Goal: Transaction & Acquisition: Purchase product/service

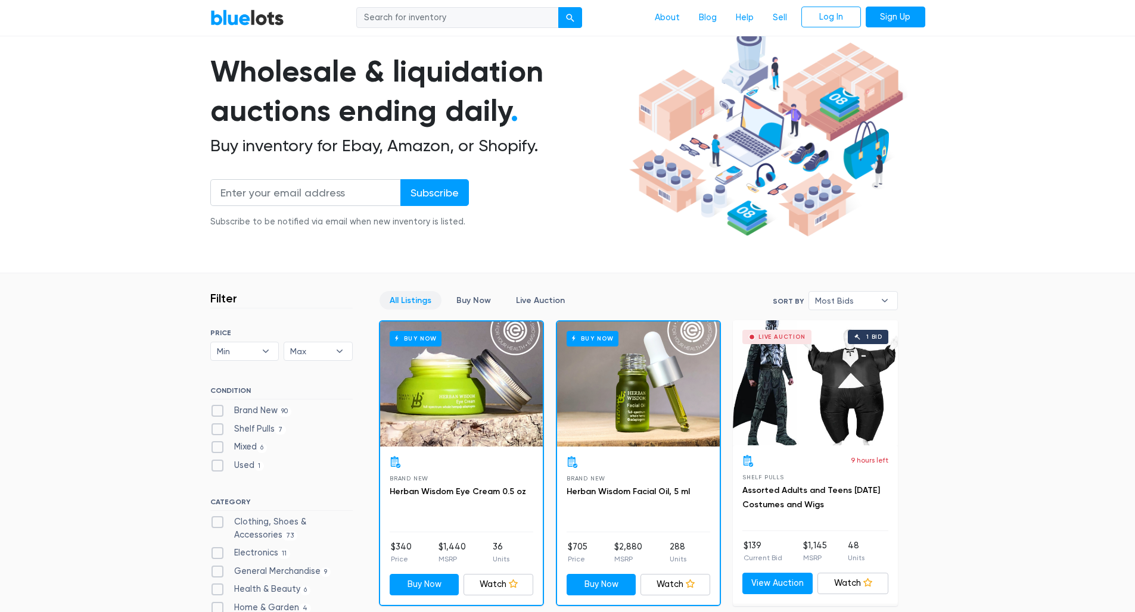
scroll to position [80, 0]
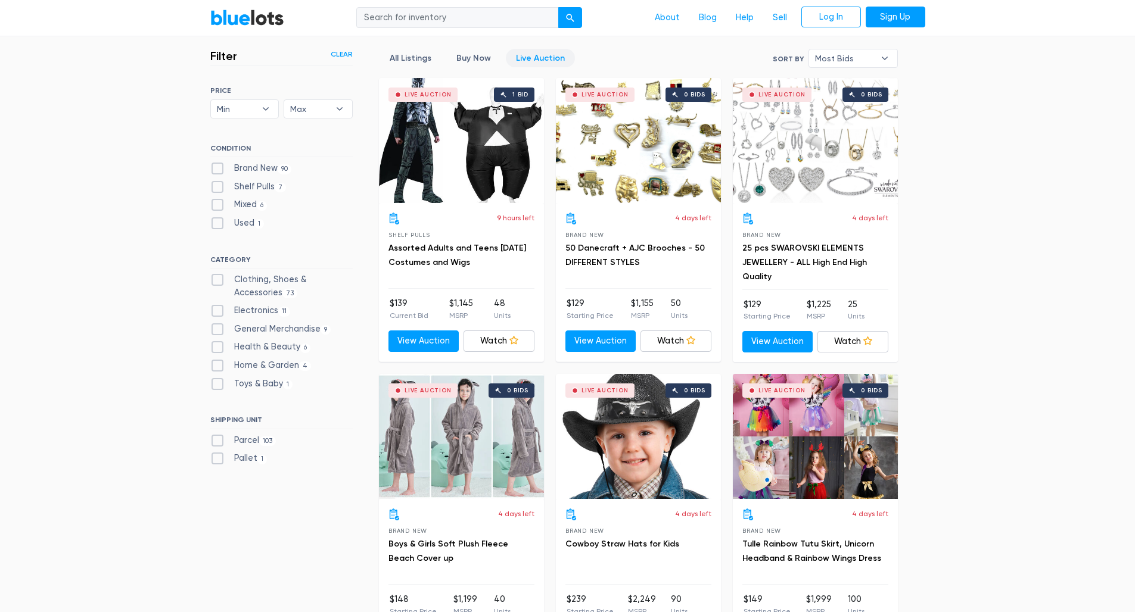
scroll to position [323, 0]
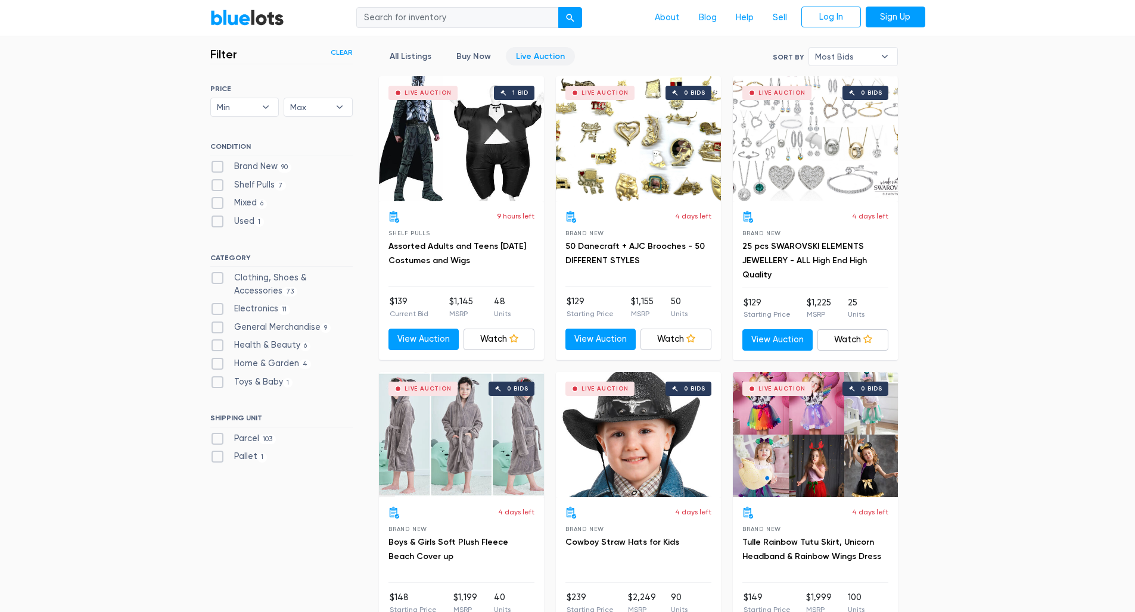
click at [217, 278] on label "Clothing, Shoes & Accessories 73" at bounding box center [281, 285] width 142 height 26
click at [217, 278] on Accessories"] "Clothing, Shoes & Accessories 73" at bounding box center [214, 276] width 8 height 8
checkbox Accessories"] "true"
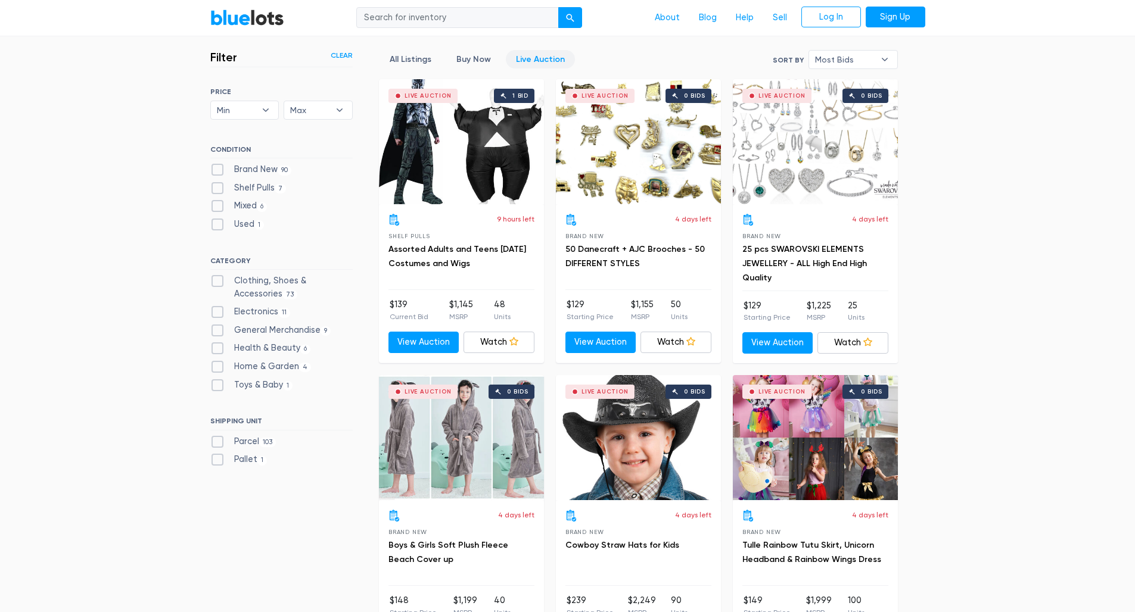
scroll to position [320, 0]
click at [217, 310] on label "Electronics 11" at bounding box center [250, 312] width 80 height 13
click at [217, 310] on input "Electronics 11" at bounding box center [214, 310] width 8 height 8
checkbox input "true"
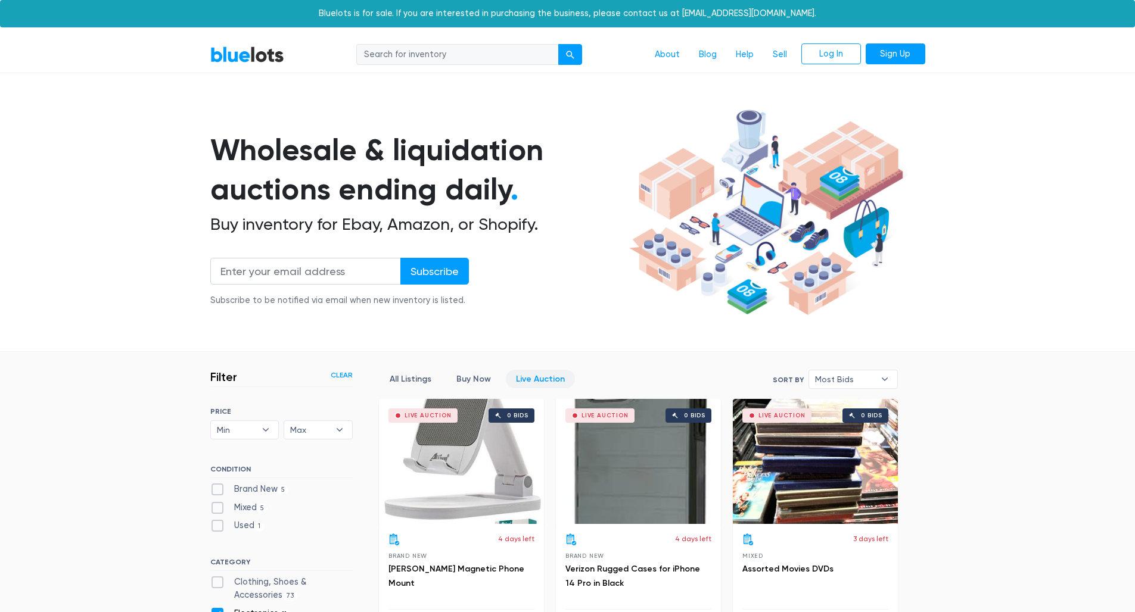
scroll to position [320, 0]
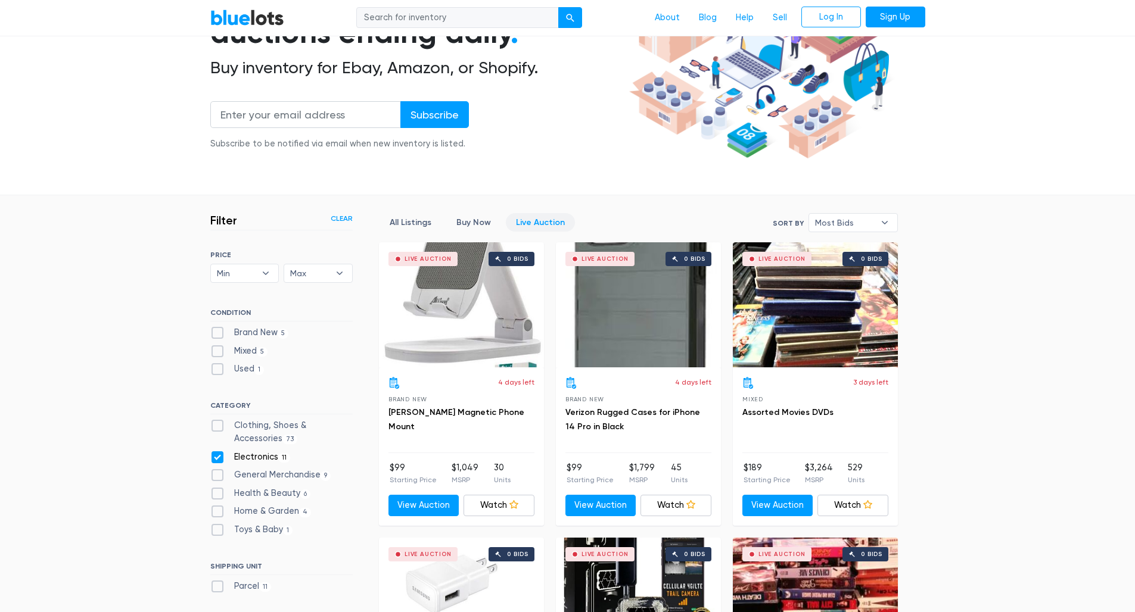
scroll to position [164, 0]
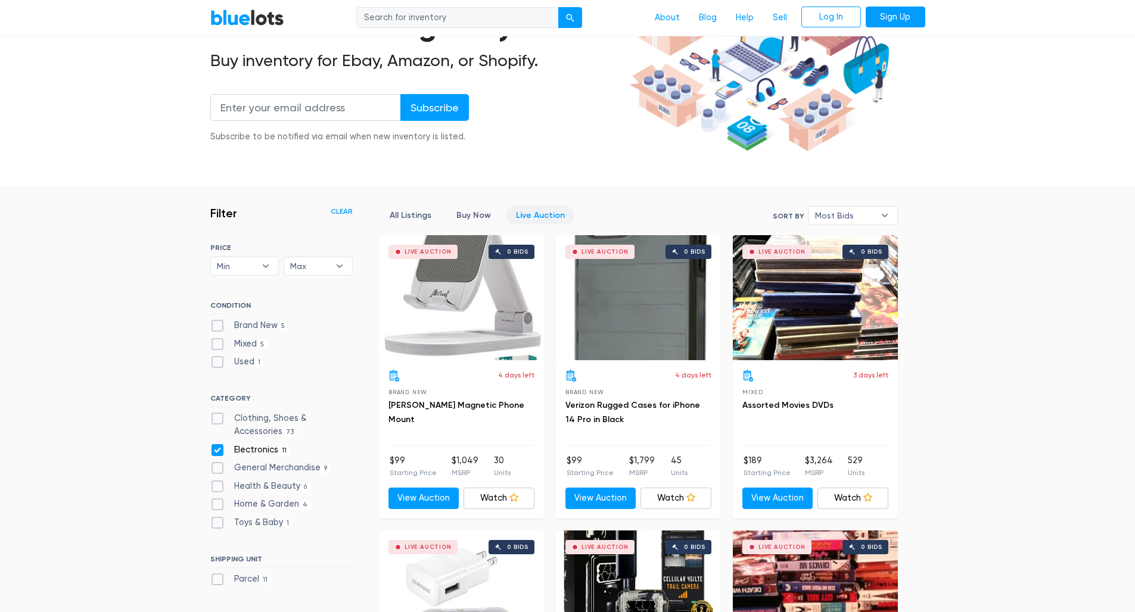
click at [222, 446] on label "Electronics 11" at bounding box center [250, 450] width 80 height 13
click at [218, 446] on input "Electronics 11" at bounding box center [214, 448] width 8 height 8
checkbox input "false"
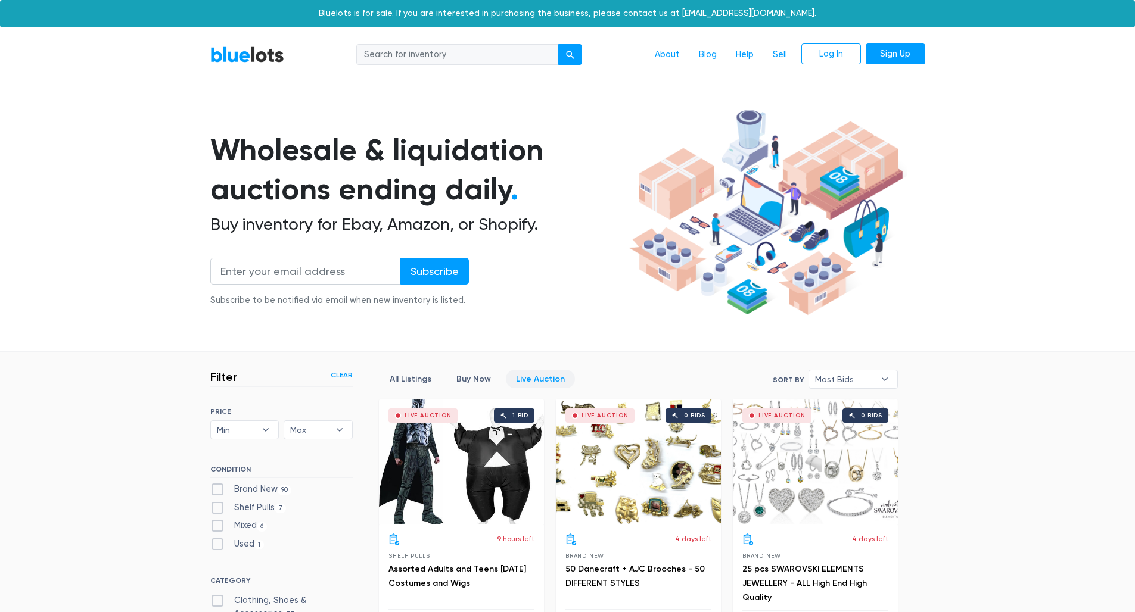
scroll to position [320, 0]
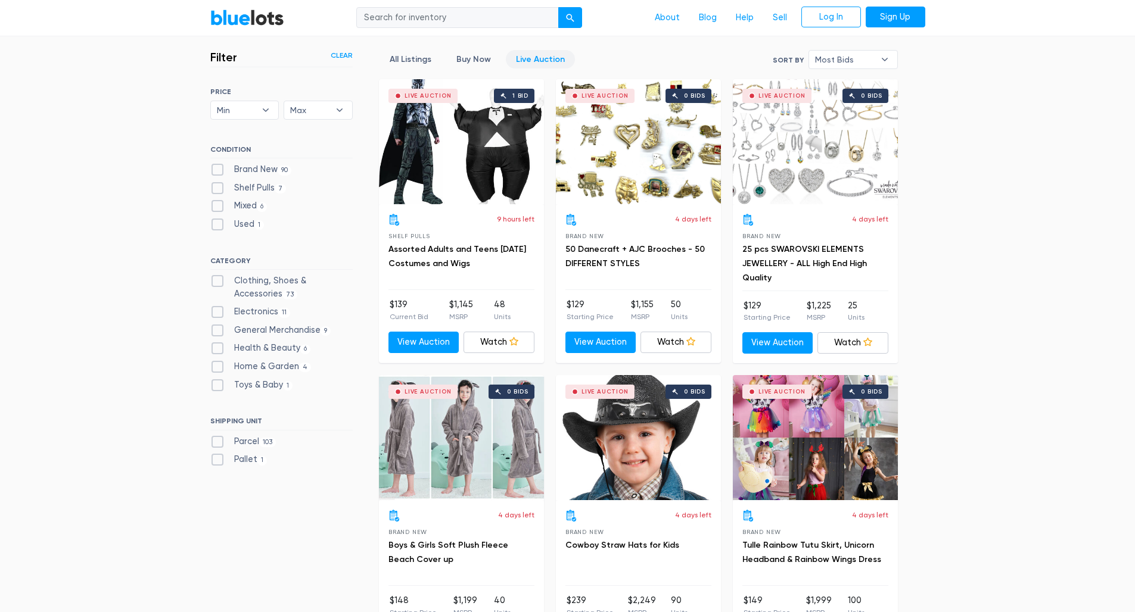
click at [221, 325] on label "General Merchandise 9" at bounding box center [270, 330] width 121 height 13
click at [218, 325] on Merchandise"] "General Merchandise 9" at bounding box center [214, 328] width 8 height 8
checkbox Merchandise"] "true"
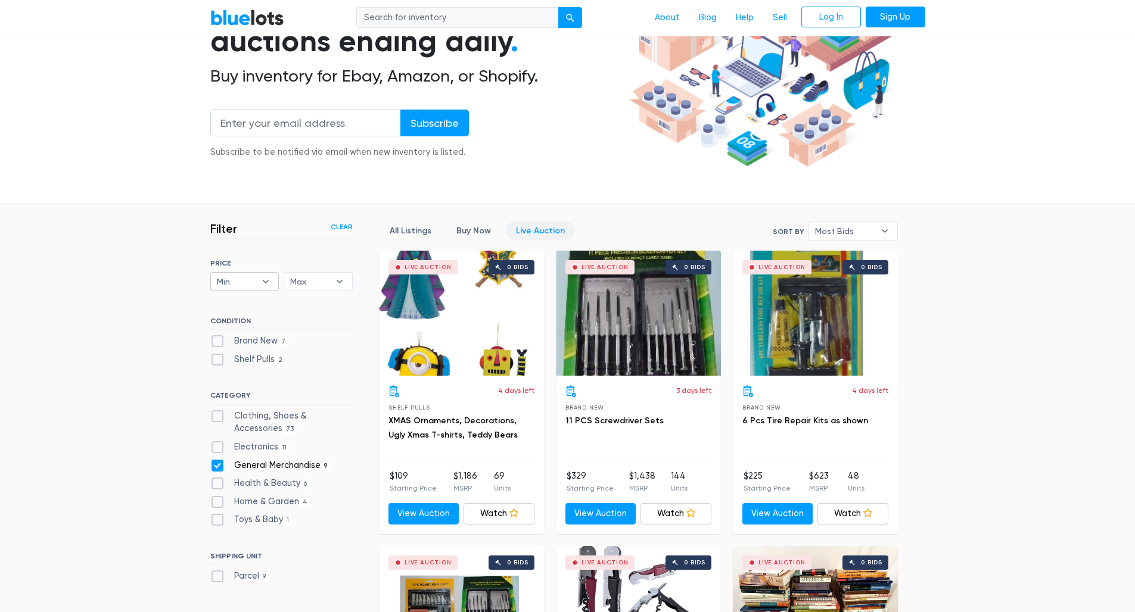
scroll to position [154, 0]
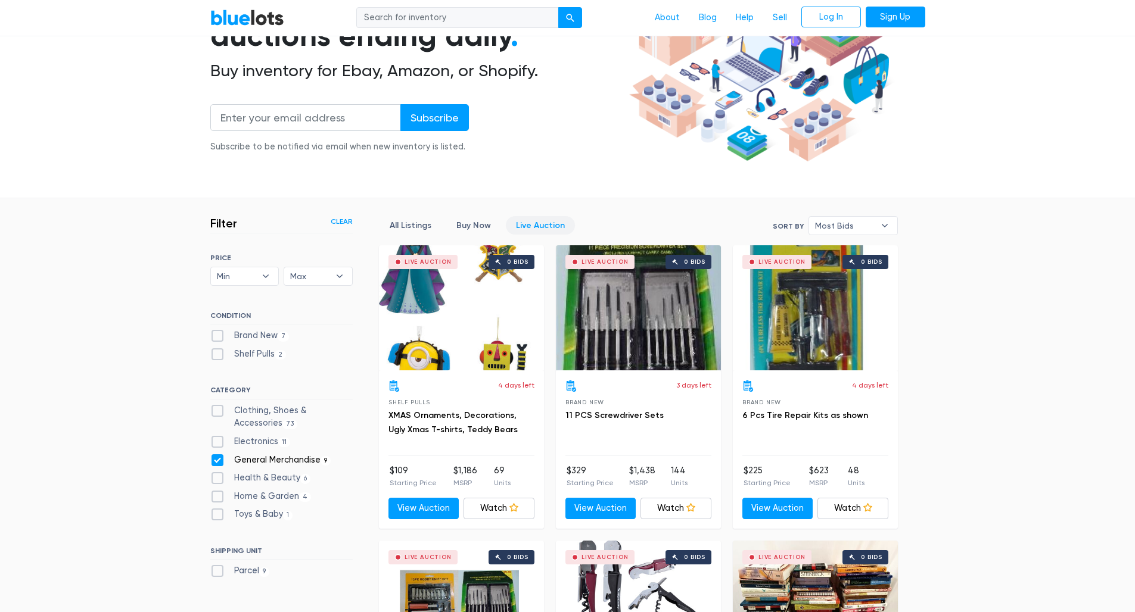
click at [216, 454] on label "General Merchandise 9" at bounding box center [270, 460] width 121 height 13
click at [216, 454] on Merchandise"] "General Merchandise 9" at bounding box center [214, 458] width 8 height 8
checkbox Merchandise"] "false"
click at [217, 475] on label "Health & Beauty 6" at bounding box center [260, 478] width 101 height 13
click at [217, 475] on Beauty"] "Health & Beauty 6" at bounding box center [214, 476] width 8 height 8
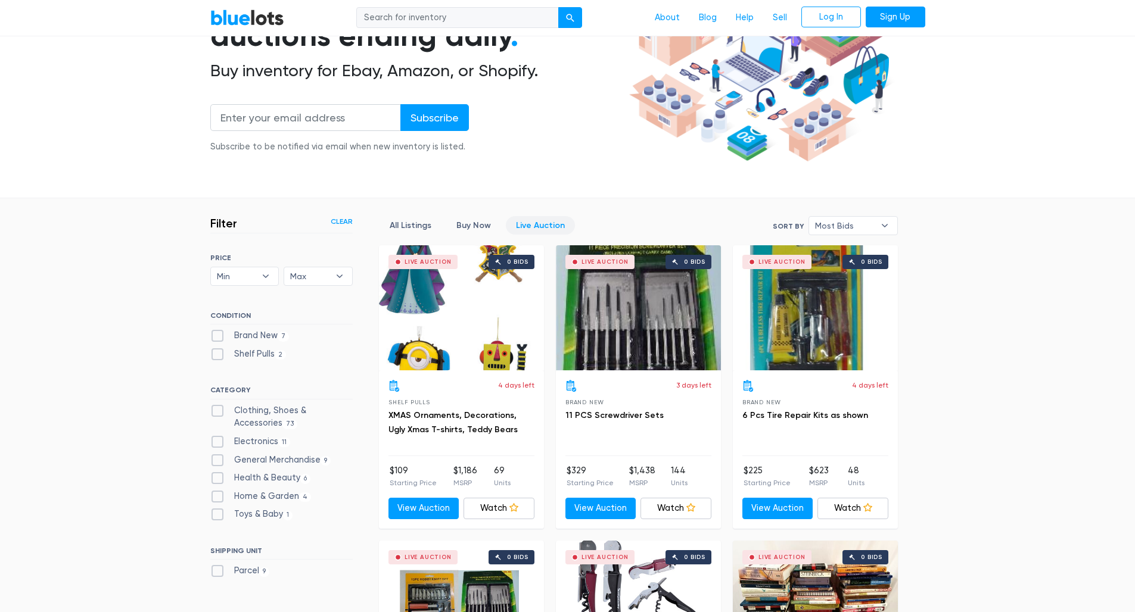
checkbox Beauty"] "true"
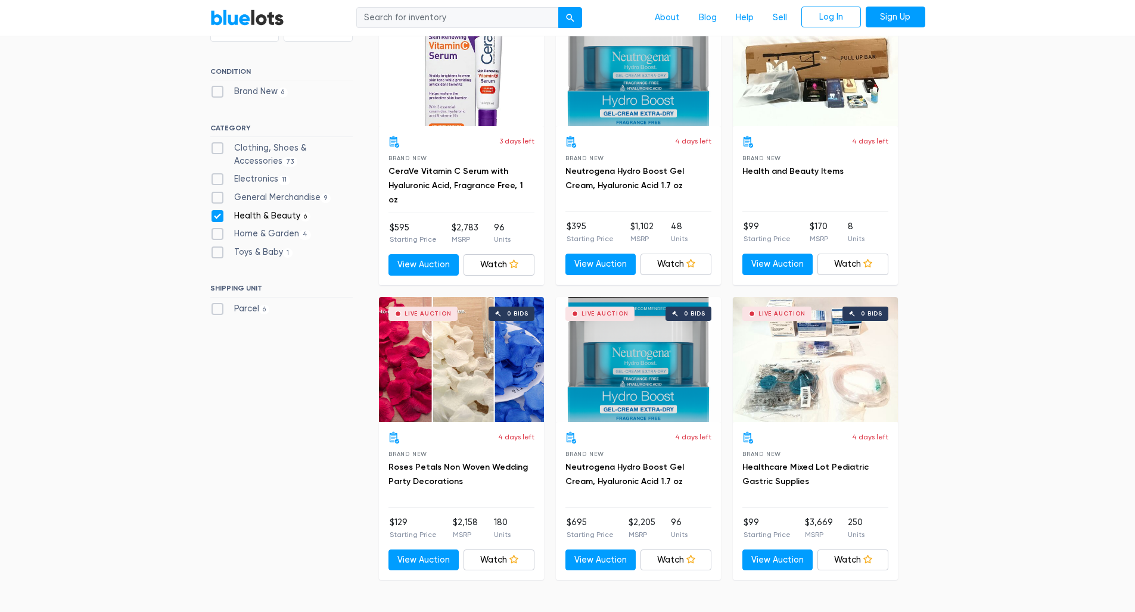
scroll to position [260, 0]
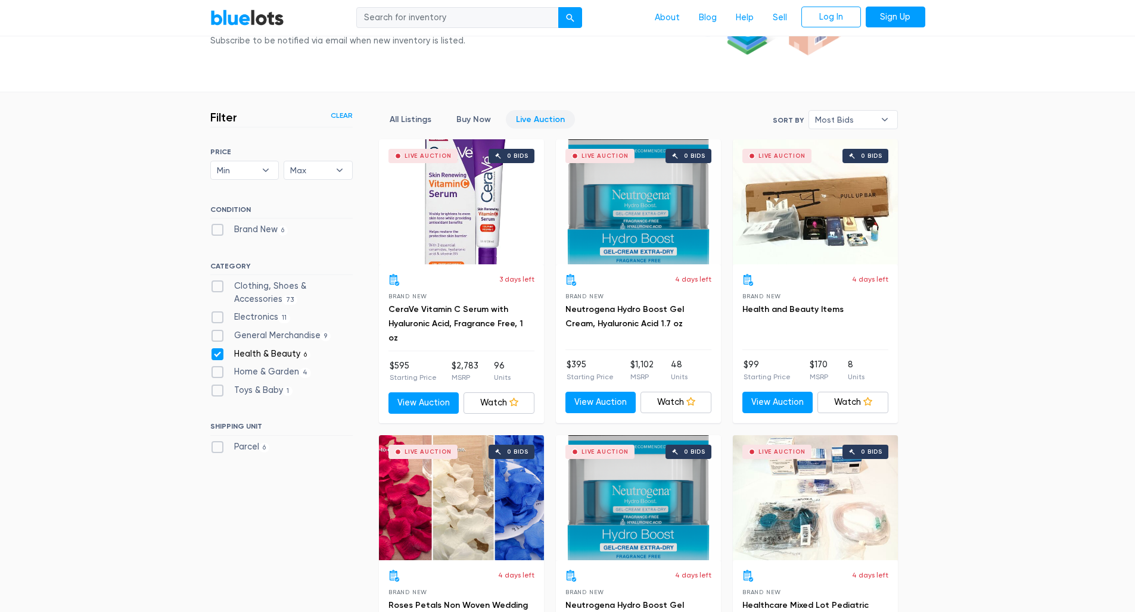
click at [217, 348] on label "Health & Beauty 6" at bounding box center [260, 354] width 101 height 13
click at [217, 348] on Beauty"] "Health & Beauty 6" at bounding box center [214, 352] width 8 height 8
checkbox Beauty"] "false"
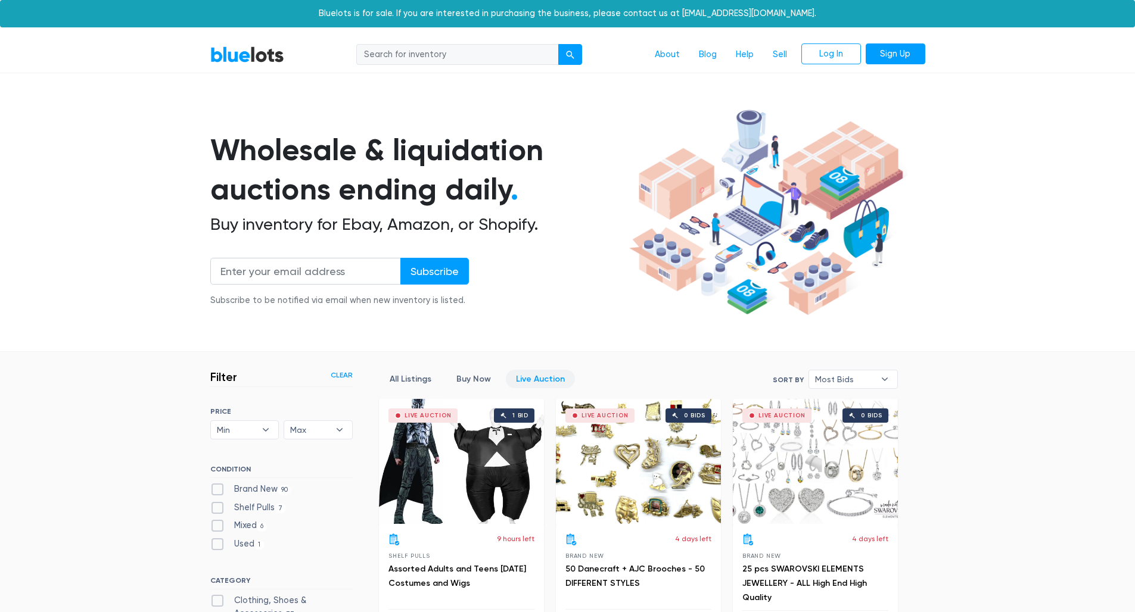
scroll to position [320, 0]
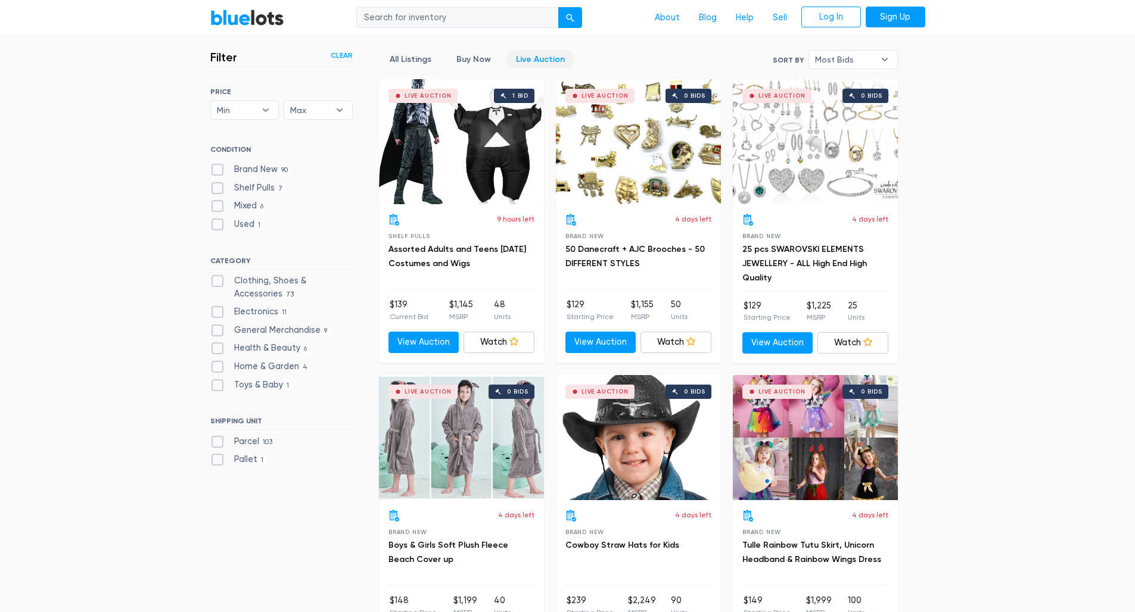
click at [221, 360] on label "Home & Garden 4" at bounding box center [260, 366] width 101 height 13
click at [218, 360] on Garden"] "Home & Garden 4" at bounding box center [214, 364] width 8 height 8
checkbox Garden"] "true"
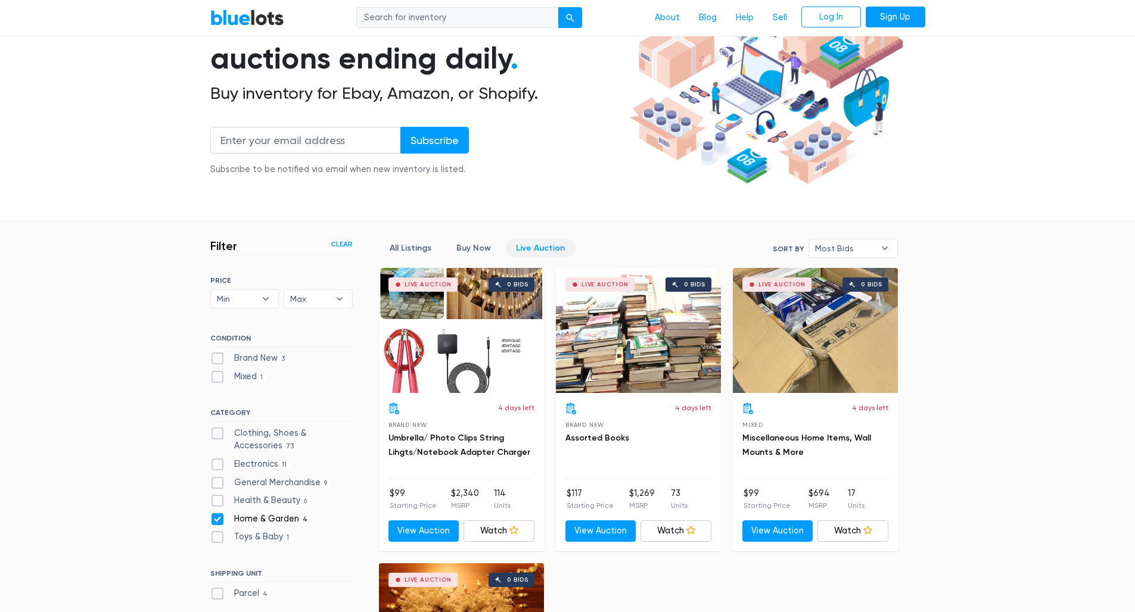
scroll to position [111, 0]
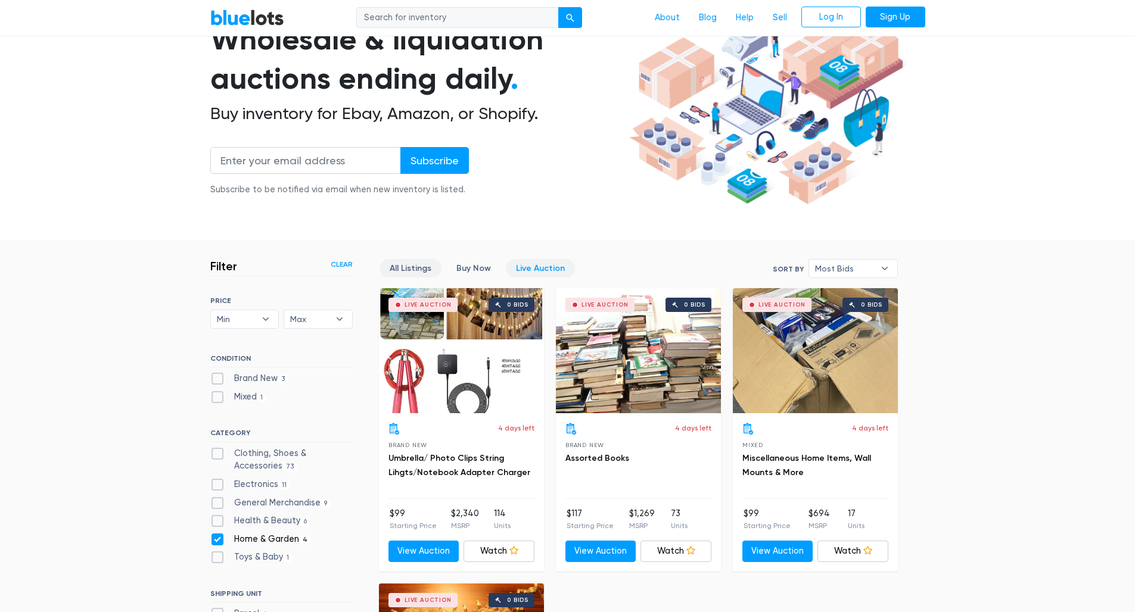
click at [396, 267] on link "All Listings" at bounding box center [410, 268] width 62 height 18
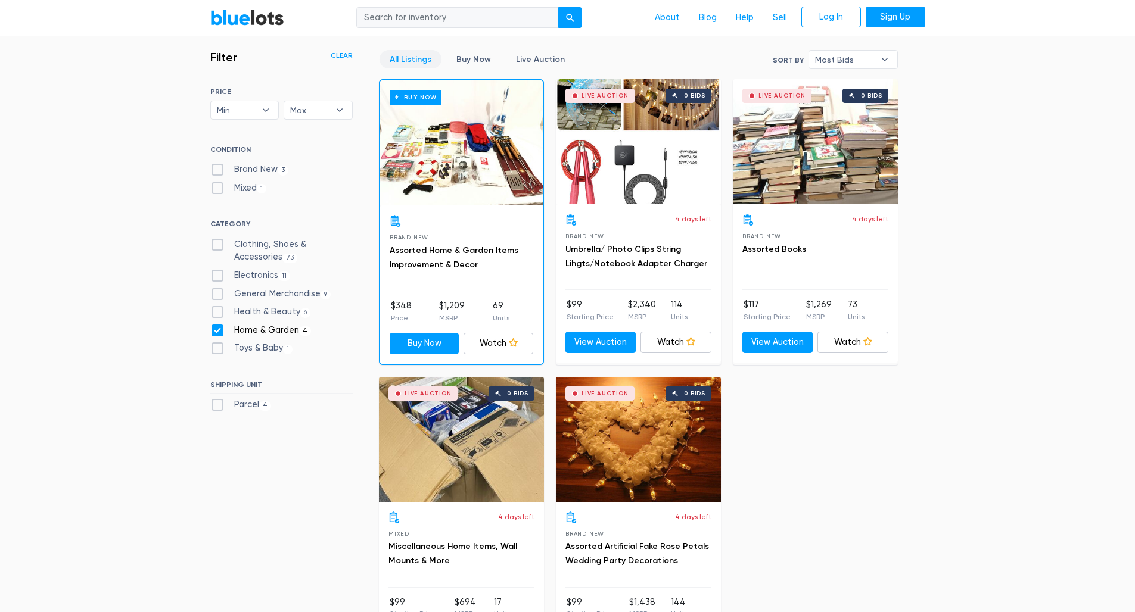
scroll to position [320, 0]
click at [216, 327] on label "Home & Garden 4" at bounding box center [260, 330] width 101 height 13
click at [216, 327] on Garden"] "Home & Garden 4" at bounding box center [214, 328] width 8 height 8
checkbox Garden"] "false"
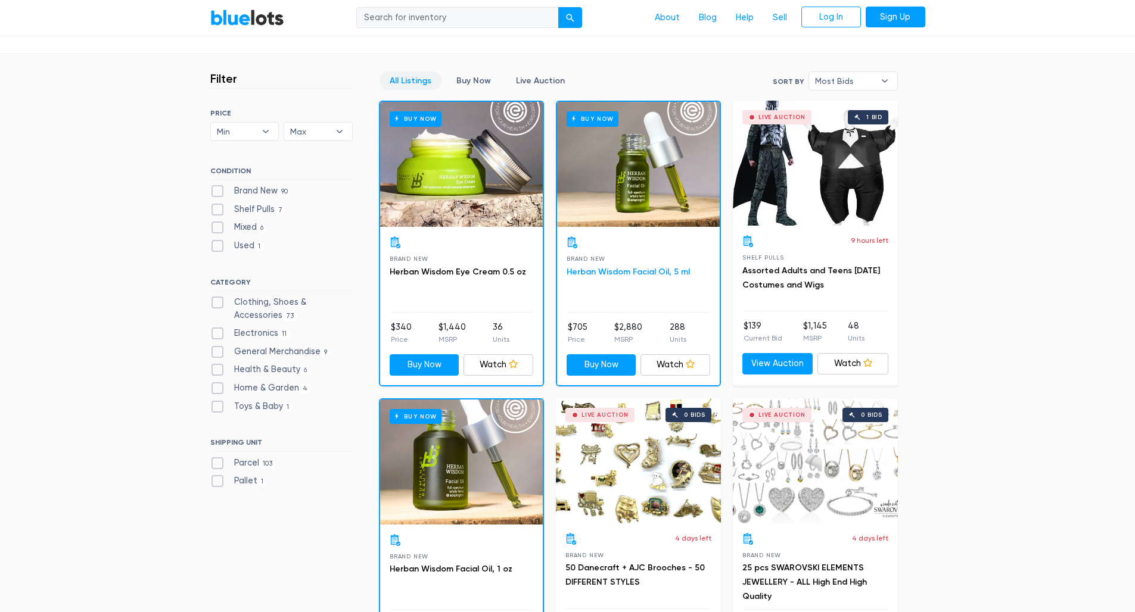
scroll to position [302, 0]
